Goal: Transaction & Acquisition: Purchase product/service

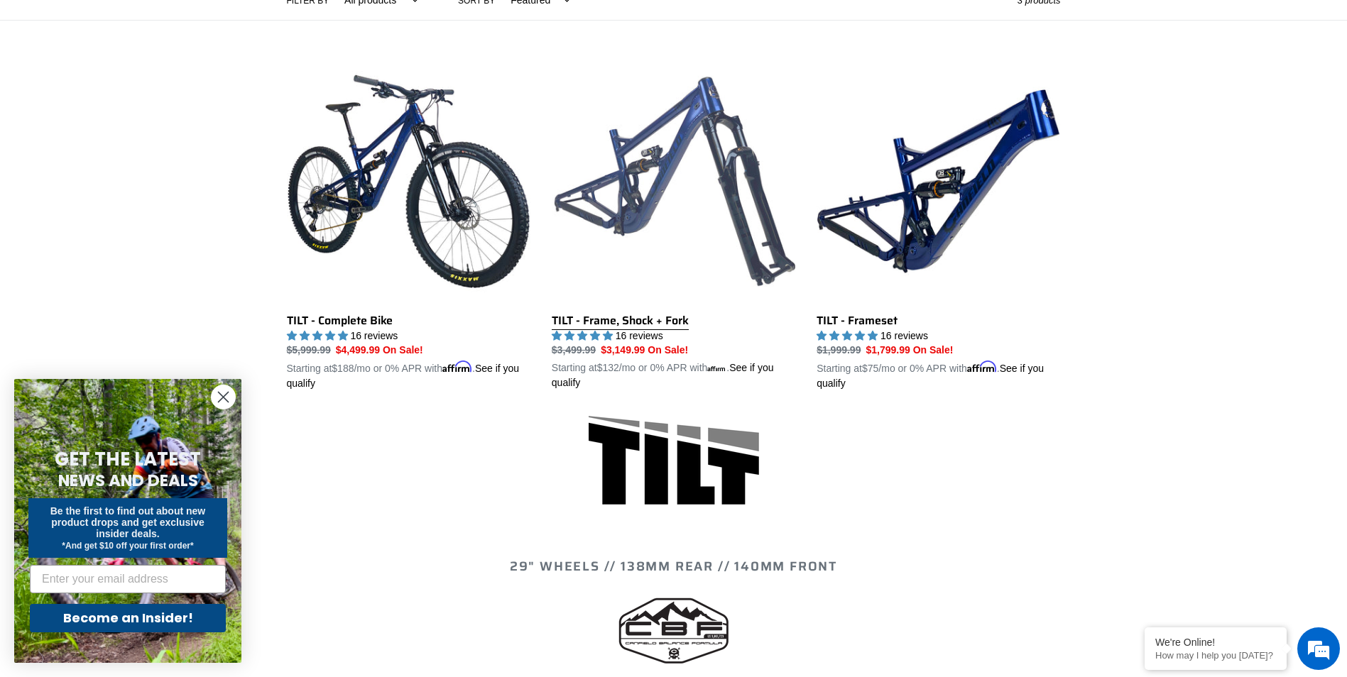
scroll to position [355, 0]
click at [684, 177] on link "TILT - Frame, Shock + Fork" at bounding box center [673, 226] width 243 height 332
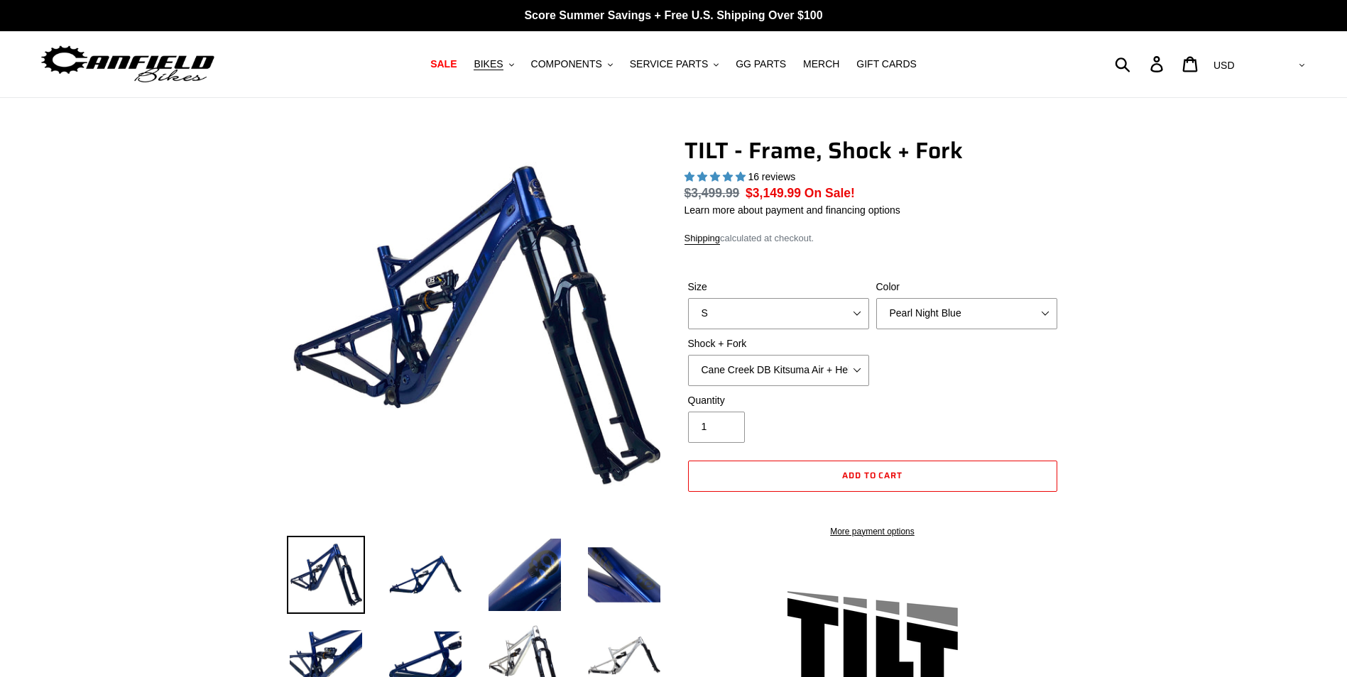
select select "highest-rating"
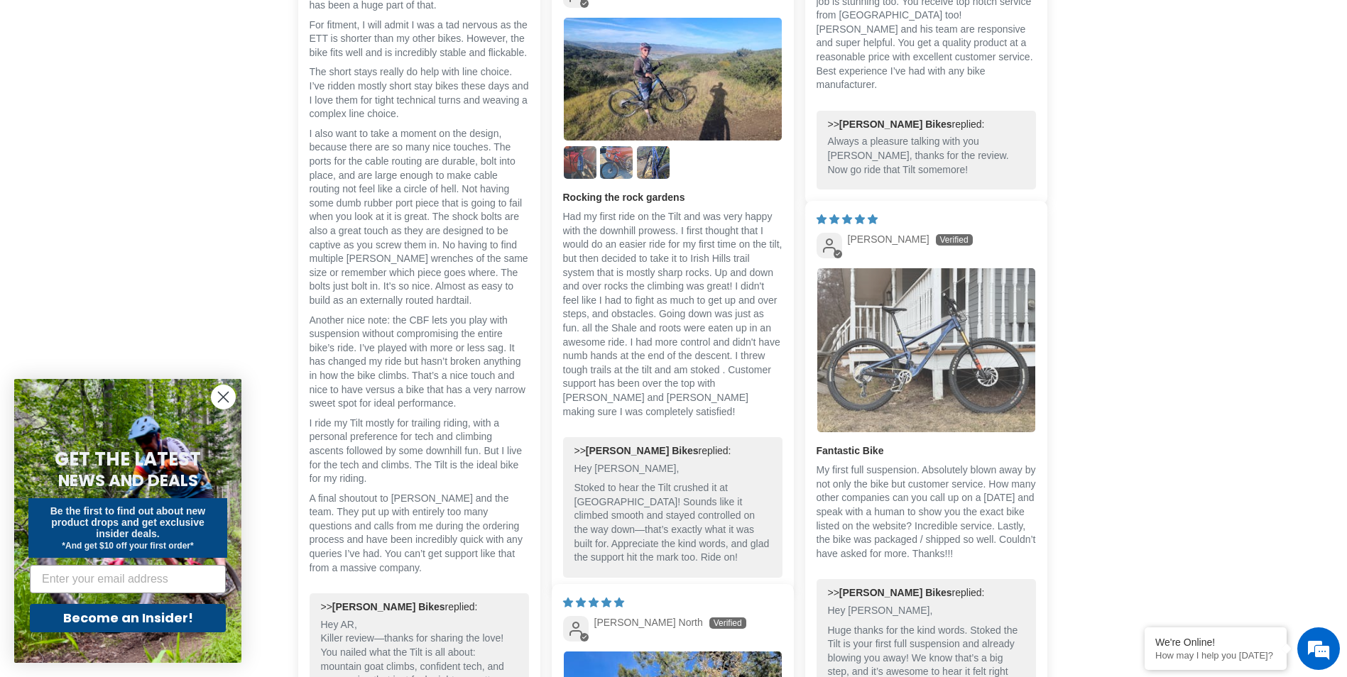
scroll to position [3265, 0]
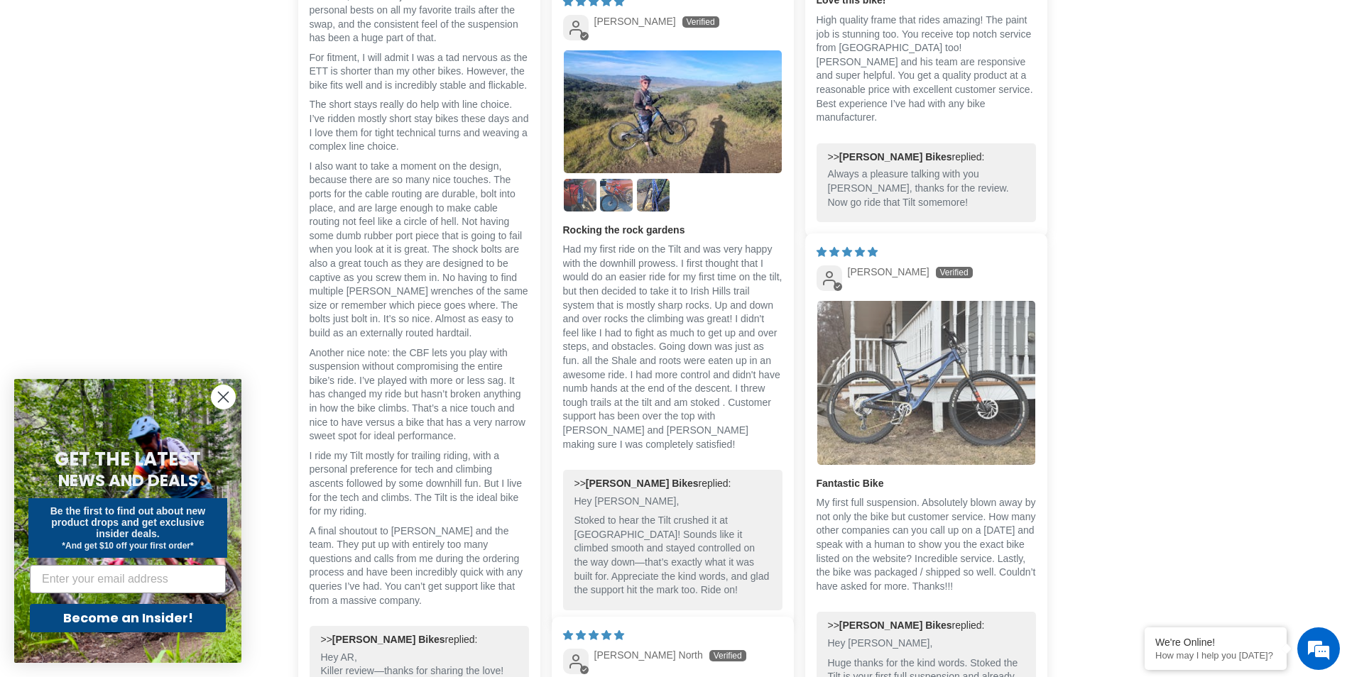
click at [899, 388] on img "Link to user picture 1" at bounding box center [926, 383] width 218 height 164
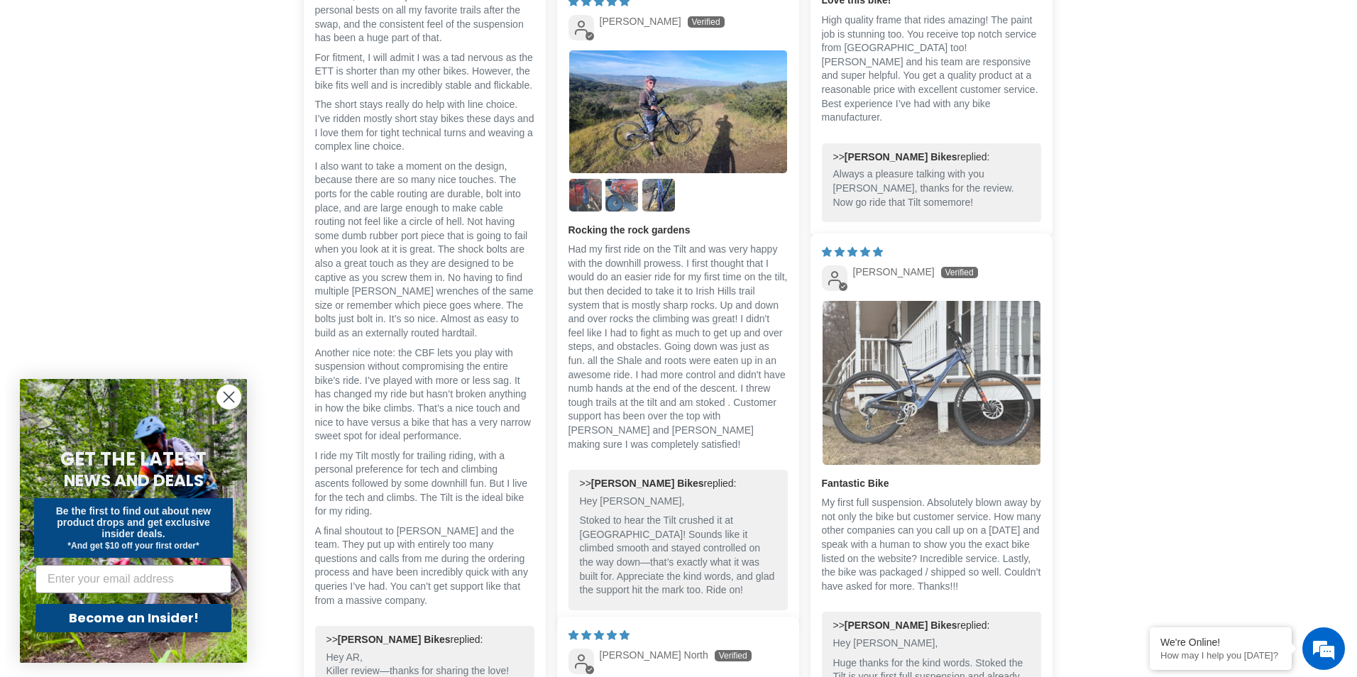
scroll to position [0, 0]
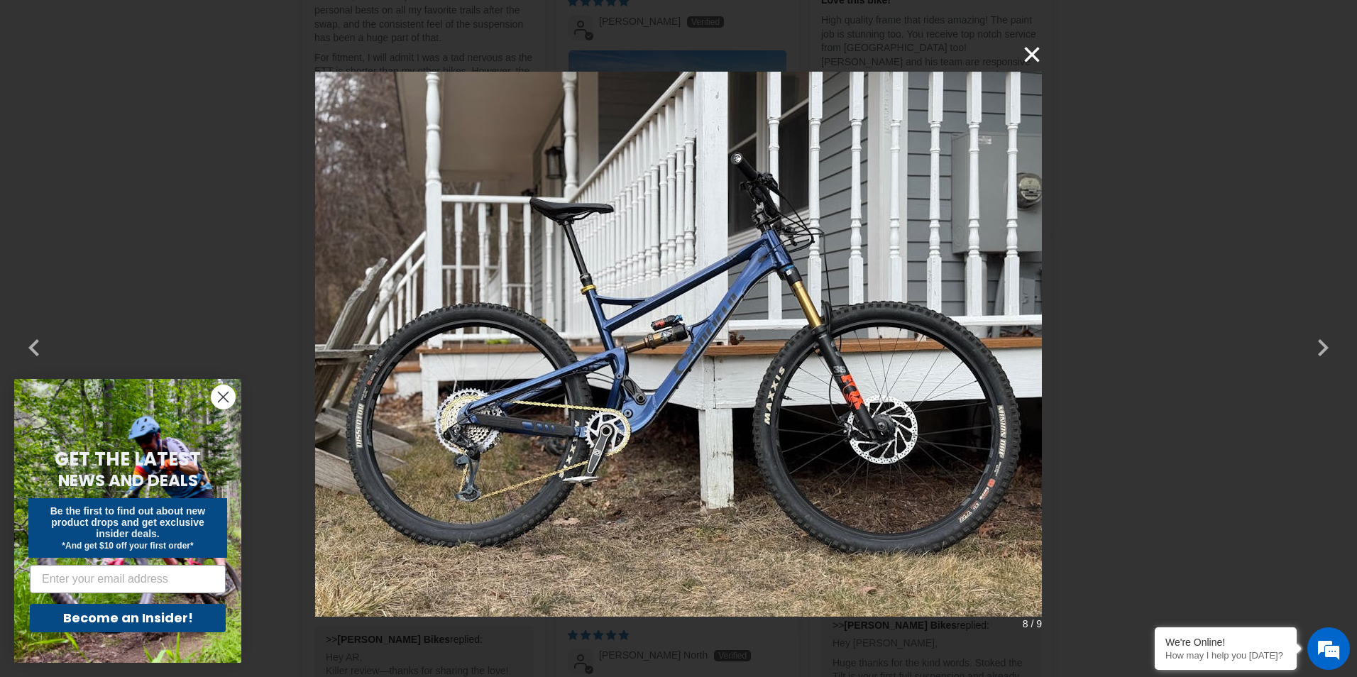
click at [1027, 50] on button "×" at bounding box center [1025, 55] width 34 height 34
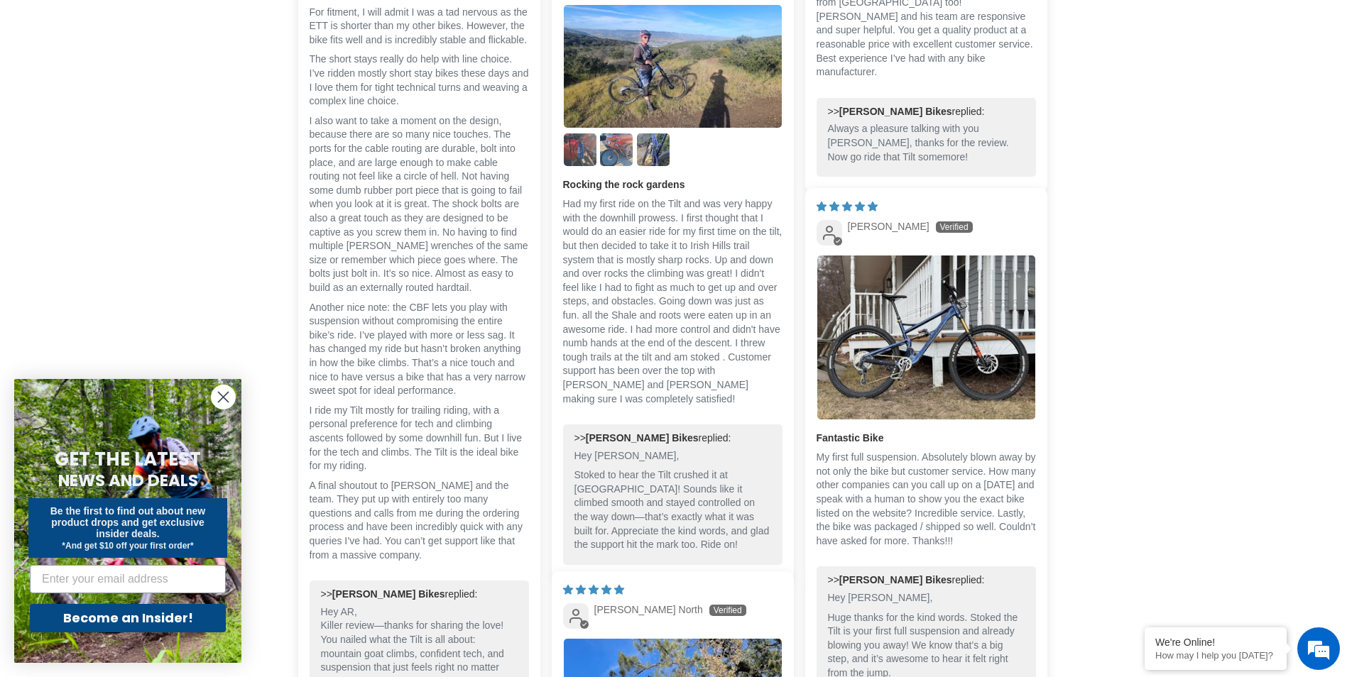
scroll to position [3336, 0]
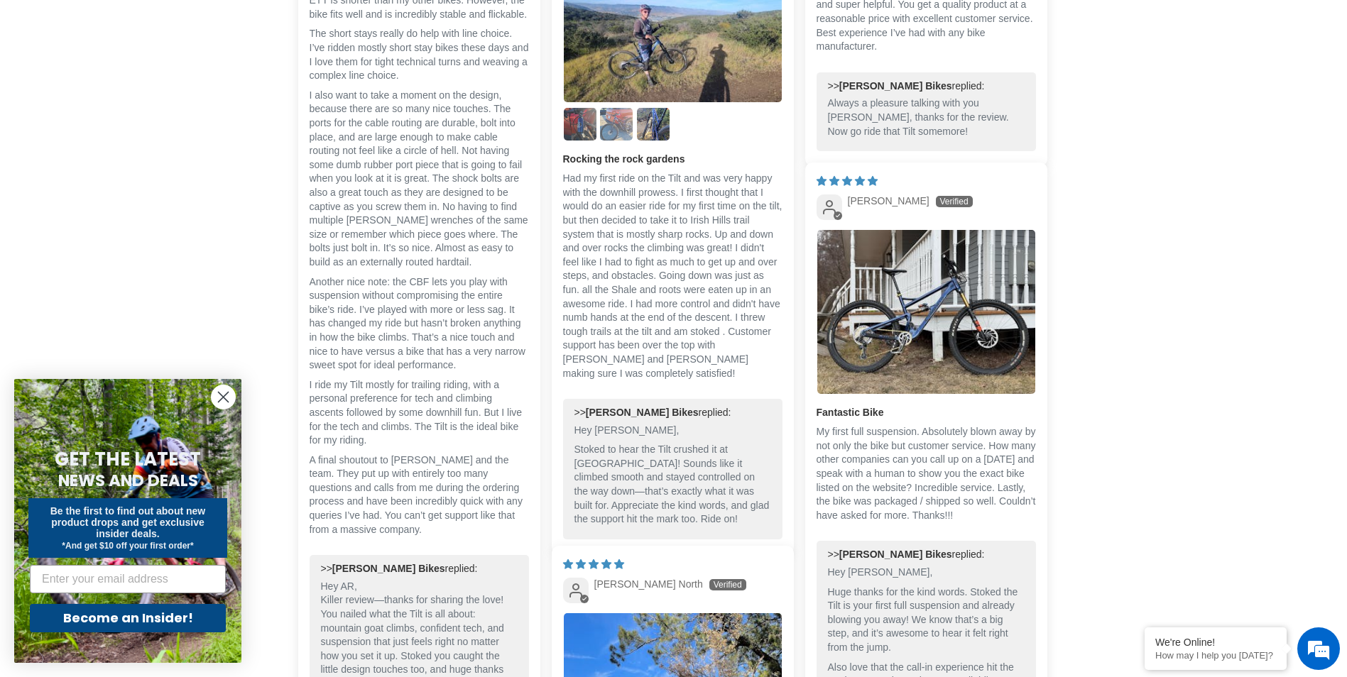
click at [620, 108] on img "Link to user picture 3" at bounding box center [616, 124] width 33 height 33
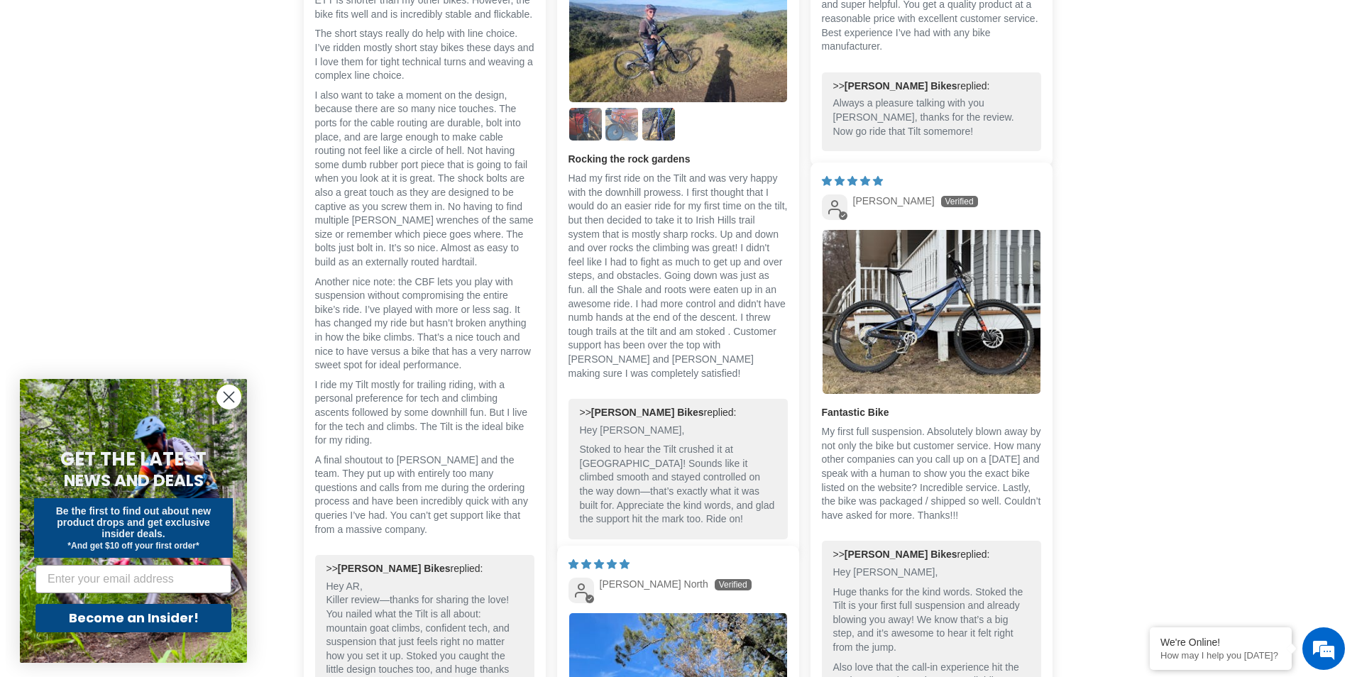
scroll to position [0, 0]
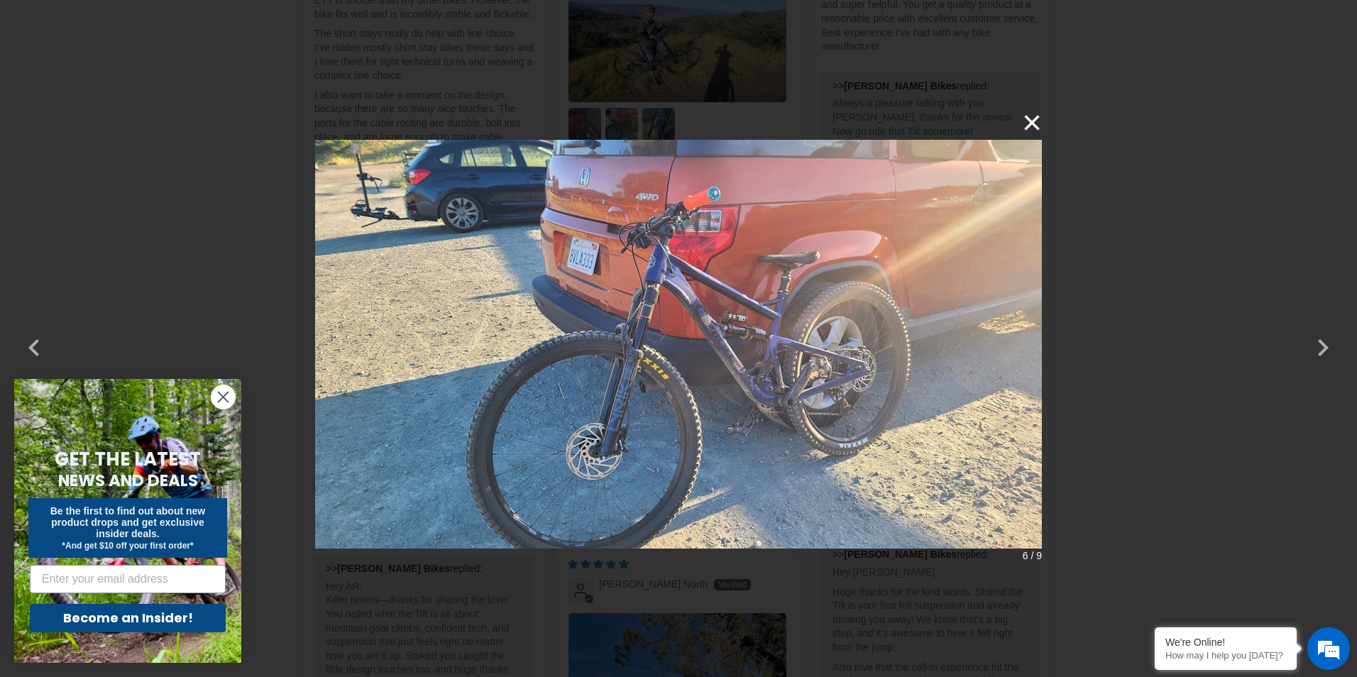
click at [1029, 122] on button "×" at bounding box center [1025, 123] width 34 height 34
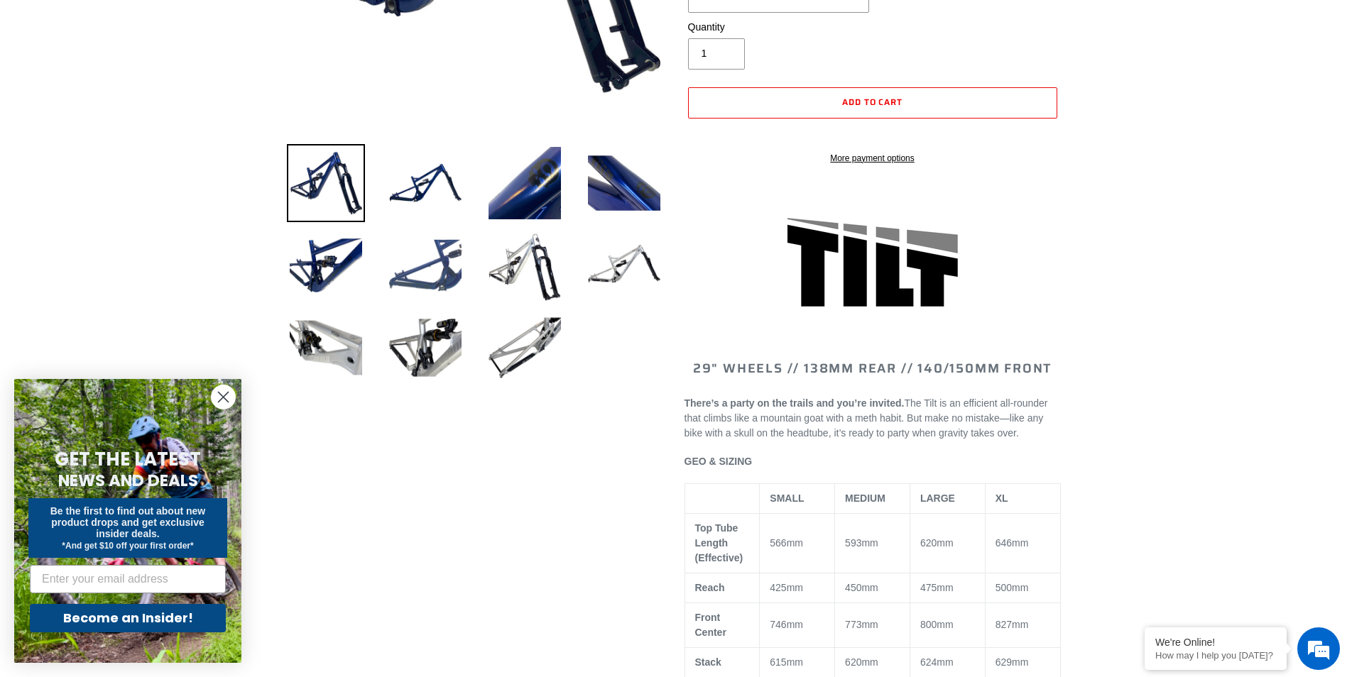
scroll to position [142, 0]
